Goal: Check status: Check status

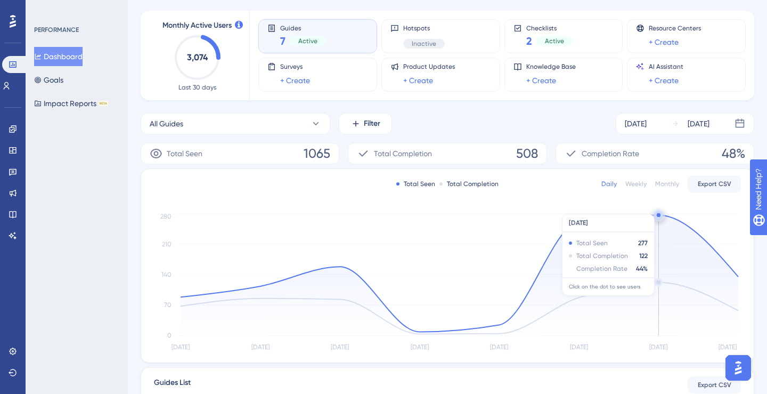
scroll to position [57, 0]
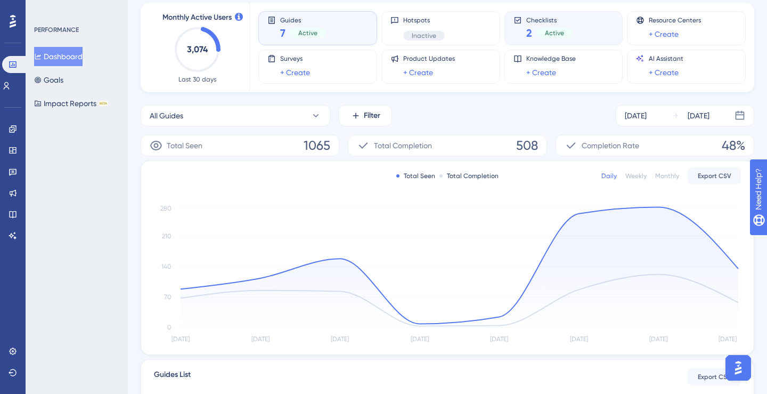
click at [585, 26] on div "Checklists 2 Active" at bounding box center [563, 28] width 101 height 24
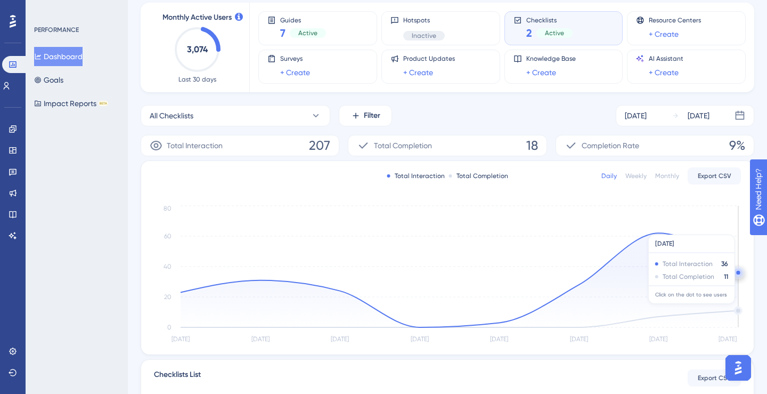
click at [736, 309] on icon at bounding box center [460, 280] width 558 height 94
click at [737, 311] on icon at bounding box center [460, 280] width 558 height 94
click at [738, 270] on circle at bounding box center [738, 272] width 9 height 9
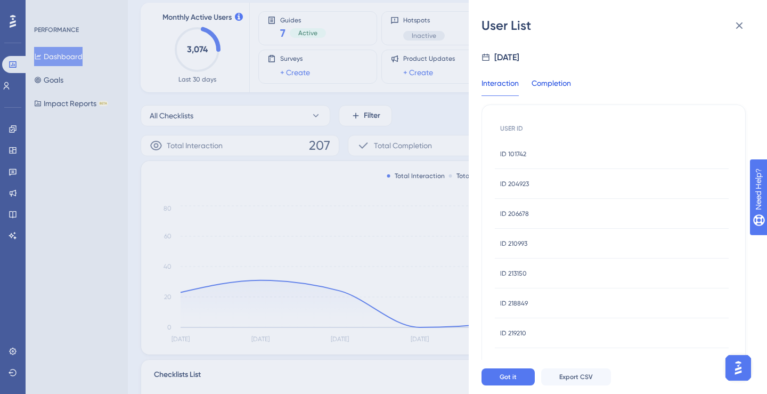
click at [531, 90] on div "Completion" at bounding box center [550, 86] width 39 height 19
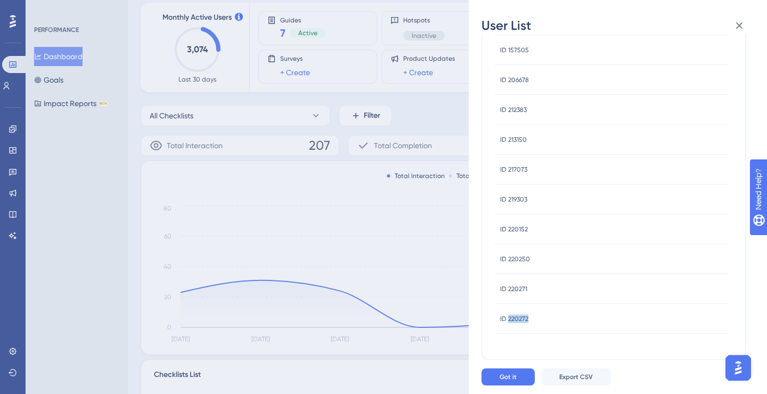
copy span "220272"
drag, startPoint x: 508, startPoint y: 322, endPoint x: 530, endPoint y: 322, distance: 22.4
click at [530, 322] on div "ID 220272 ID 220272" at bounding box center [612, 319] width 234 height 30
drag, startPoint x: 550, startPoint y: 288, endPoint x: 509, endPoint y: 291, distance: 40.6
click at [509, 291] on div "ID 220271 ID 220271" at bounding box center [612, 289] width 234 height 30
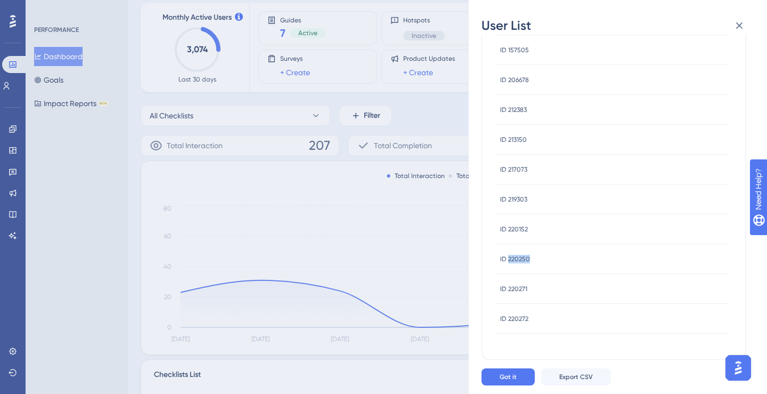
drag, startPoint x: 537, startPoint y: 261, endPoint x: 508, endPoint y: 261, distance: 29.3
click at [508, 261] on div "ID 220250 ID 220250" at bounding box center [612, 259] width 234 height 30
copy span "220250"
drag, startPoint x: 536, startPoint y: 231, endPoint x: 509, endPoint y: 232, distance: 27.2
click at [509, 232] on div "ID 220152 ID 220152" at bounding box center [612, 229] width 234 height 30
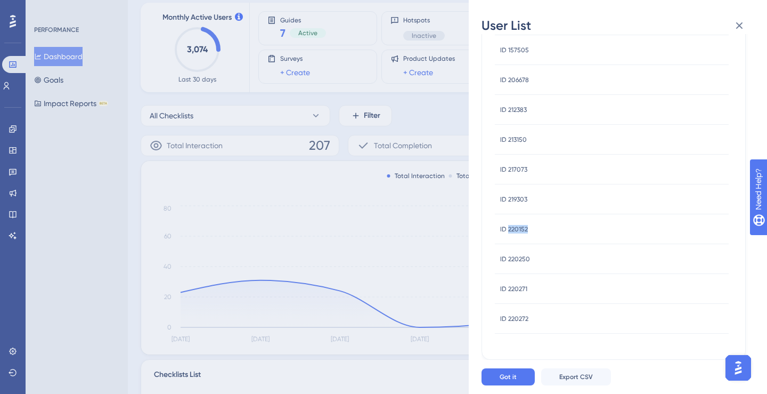
copy span "220152"
drag, startPoint x: 540, startPoint y: 200, endPoint x: 507, endPoint y: 200, distance: 32.5
click at [507, 200] on div "ID 219303 ID 219303" at bounding box center [612, 199] width 234 height 30
copy span "219303"
drag, startPoint x: 544, startPoint y: 170, endPoint x: 509, endPoint y: 170, distance: 35.1
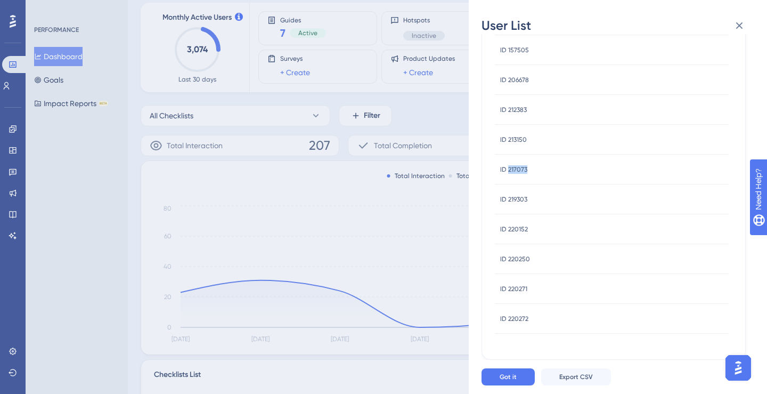
click at [509, 170] on div "ID 217073 ID 217073" at bounding box center [612, 169] width 234 height 30
copy span "217073"
drag, startPoint x: 546, startPoint y: 198, endPoint x: 509, endPoint y: 202, distance: 37.5
click at [509, 202] on div "ID 213150 ID 213150" at bounding box center [612, 200] width 234 height 30
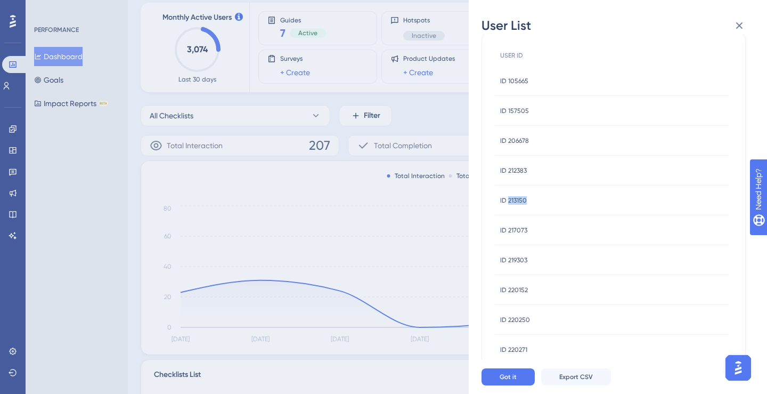
copy span "213150"
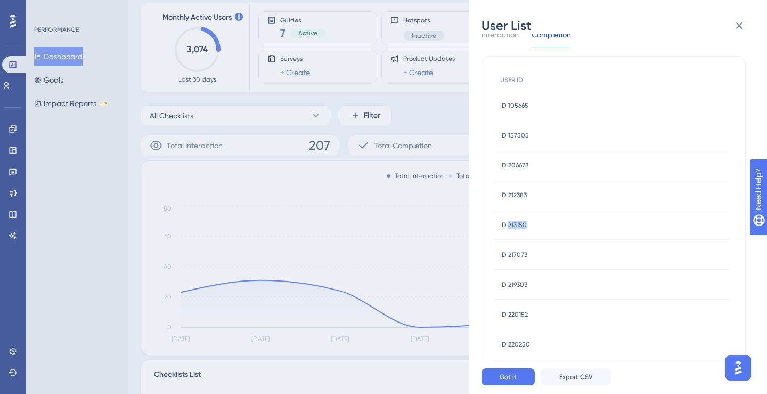
scroll to position [47, 0]
drag, startPoint x: 537, startPoint y: 193, endPoint x: 509, endPoint y: 195, distance: 28.3
click at [509, 195] on div "ID 212383 ID 212383" at bounding box center [612, 197] width 234 height 30
copy span "212383"
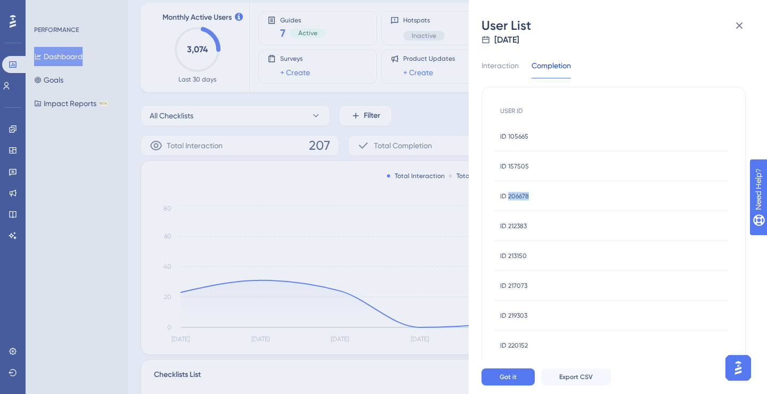
drag, startPoint x: 547, startPoint y: 202, endPoint x: 508, endPoint y: 199, distance: 39.5
click at [508, 199] on div "ID 206678 ID 206678" at bounding box center [612, 196] width 234 height 30
copy span "206678"
drag, startPoint x: 535, startPoint y: 164, endPoint x: 508, endPoint y: 168, distance: 26.9
click at [508, 168] on div "ID 157505 ID 157505" at bounding box center [612, 166] width 234 height 30
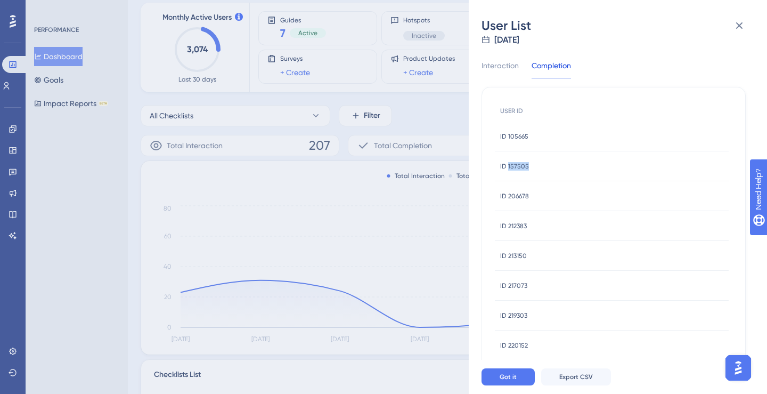
copy span "157505"
drag, startPoint x: 532, startPoint y: 138, endPoint x: 508, endPoint y: 138, distance: 24.5
click at [508, 138] on div "ID 105665 ID 105665" at bounding box center [612, 136] width 234 height 30
copy span "105665"
click at [405, 120] on div "User List [DATE] Interaction Completion USER ID ID 105665 ID 105665 ID 157505 I…" at bounding box center [383, 197] width 767 height 394
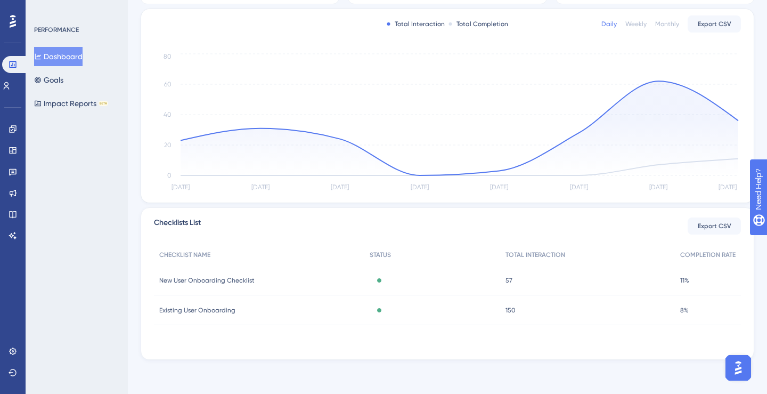
scroll to position [0, 0]
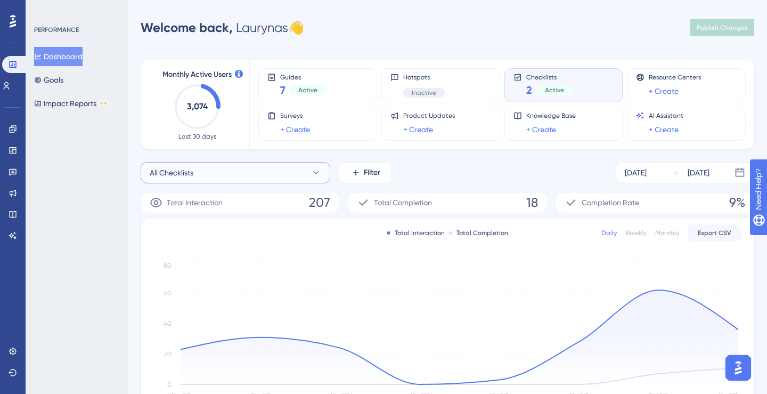
click at [305, 176] on button "All Checklists" at bounding box center [236, 172] width 190 height 21
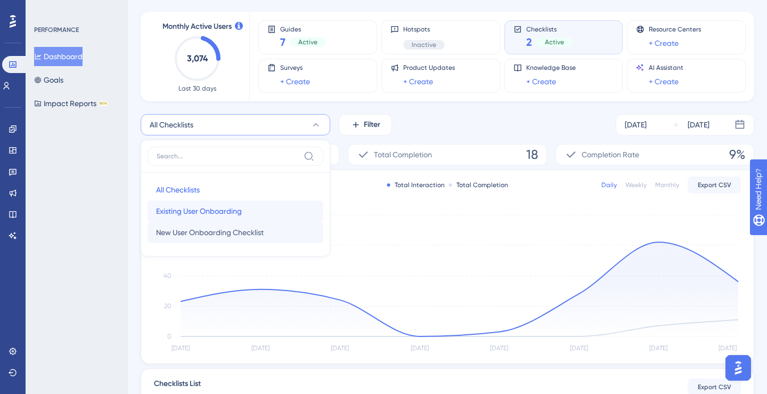
drag, startPoint x: 282, startPoint y: 209, endPoint x: 283, endPoint y: 226, distance: 17.1
click at [283, 226] on div "All Checklists All Checklists Existing User Onboarding Existing User Onboarding…" at bounding box center [235, 211] width 176 height 64
click at [283, 226] on button "New User Onboarding Checklist New User Onboarding Checklist" at bounding box center [235, 232] width 176 height 21
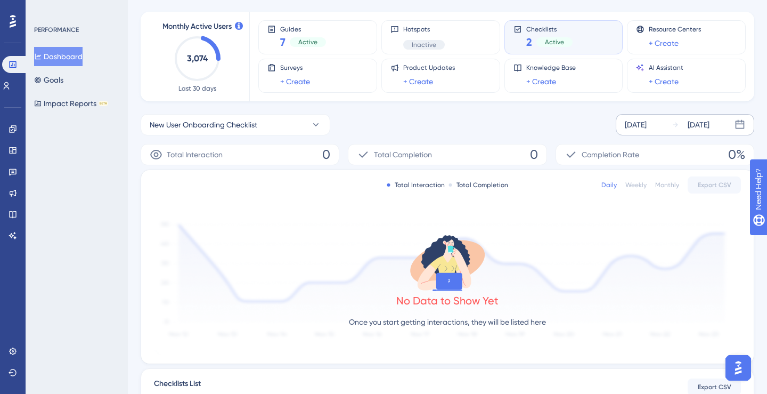
click at [646, 130] on div "[DATE]" at bounding box center [636, 124] width 22 height 13
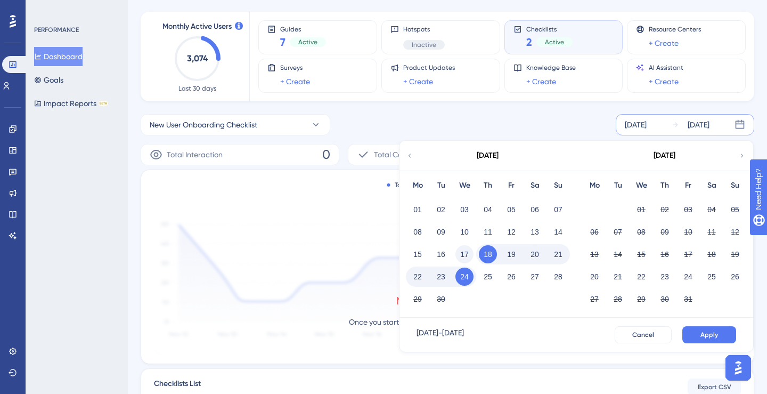
click at [457, 255] on button "17" at bounding box center [464, 254] width 18 height 18
click at [458, 275] on button "24" at bounding box center [464, 276] width 18 height 18
click at [694, 340] on button "Apply" at bounding box center [709, 334] width 54 height 17
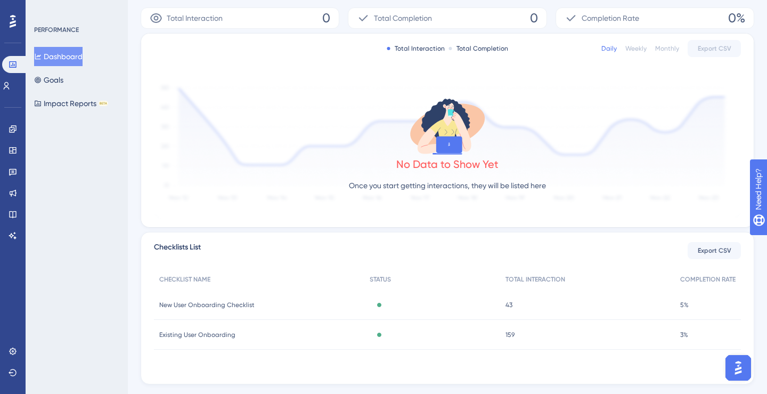
scroll to position [209, 0]
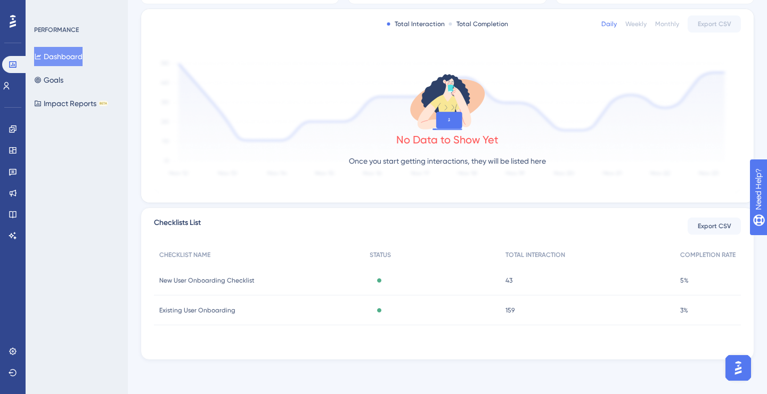
click at [225, 281] on span "New User Onboarding Checklist" at bounding box center [206, 280] width 95 height 9
